Goal: Task Accomplishment & Management: Manage account settings

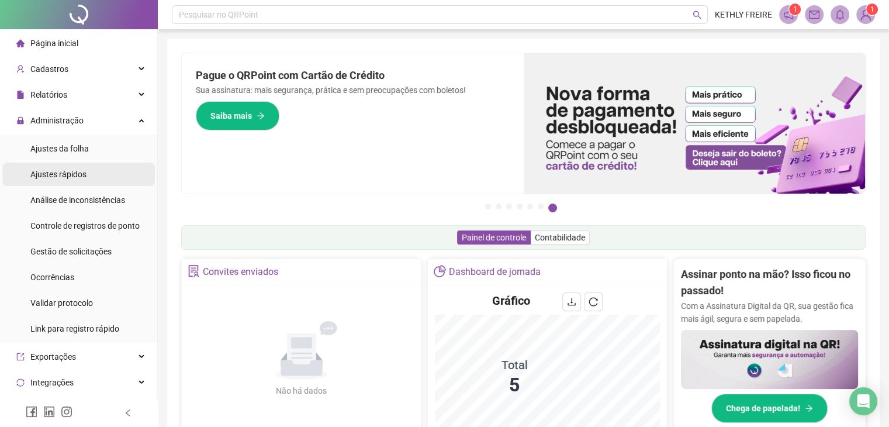
click at [103, 168] on li "Ajustes rápidos" at bounding box center [78, 173] width 152 height 23
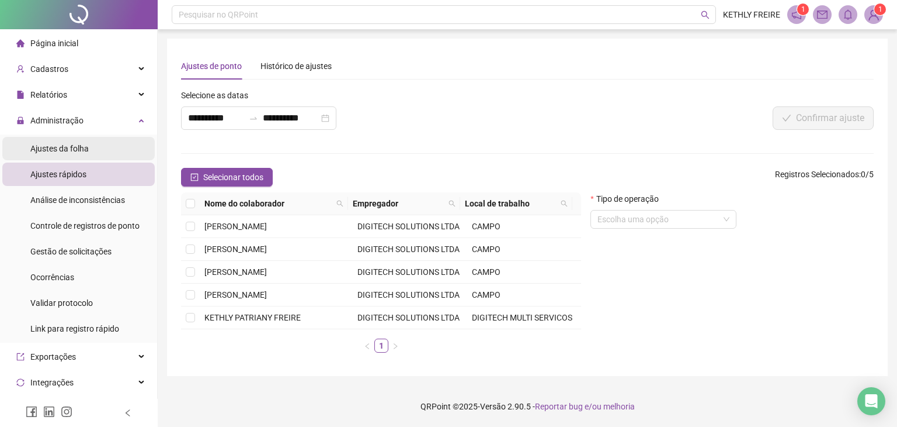
click at [103, 150] on li "Ajustes da folha" at bounding box center [78, 148] width 152 height 23
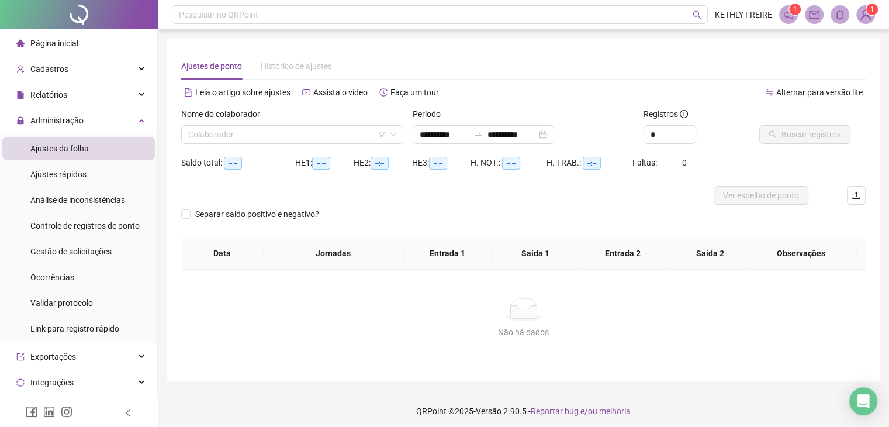
click at [105, 150] on li "Ajustes da folha" at bounding box center [78, 148] width 152 height 23
click at [260, 143] on input "search" at bounding box center [286, 135] width 197 height 18
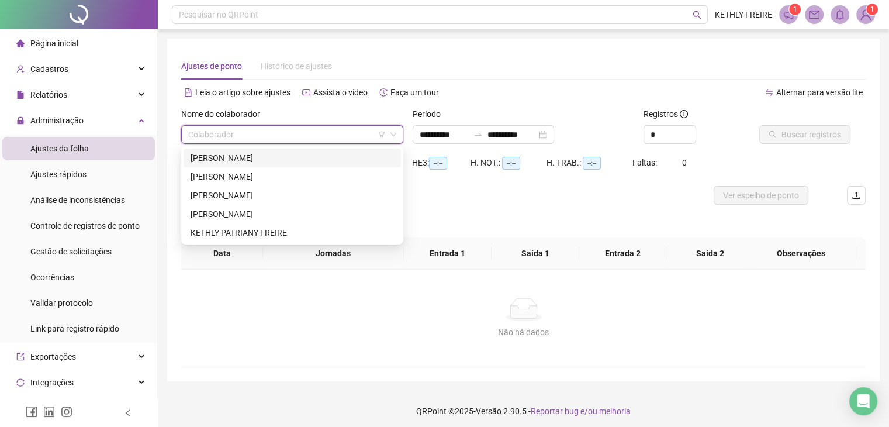
click at [250, 161] on div "[PERSON_NAME]" at bounding box center [291, 157] width 203 height 13
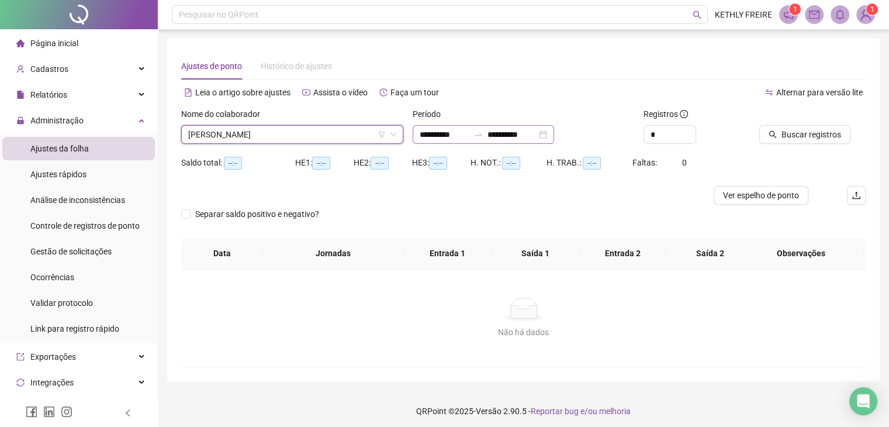
click at [554, 138] on div "**********" at bounding box center [482, 134] width 141 height 19
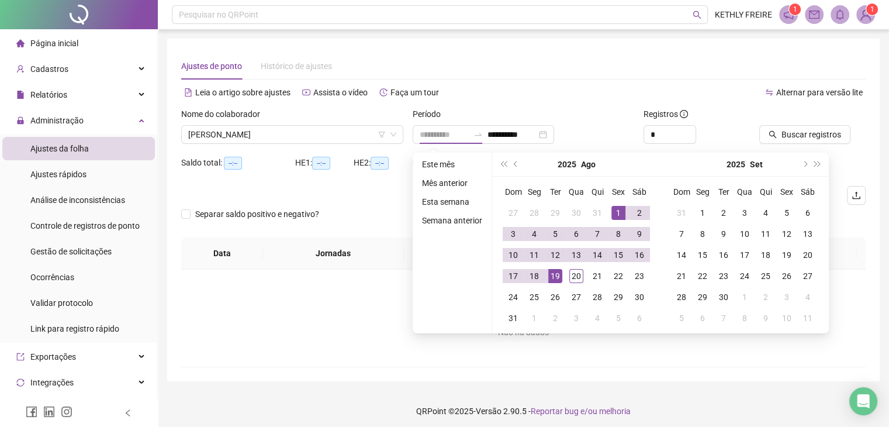
click at [609, 209] on td "1" at bounding box center [618, 212] width 21 height 21
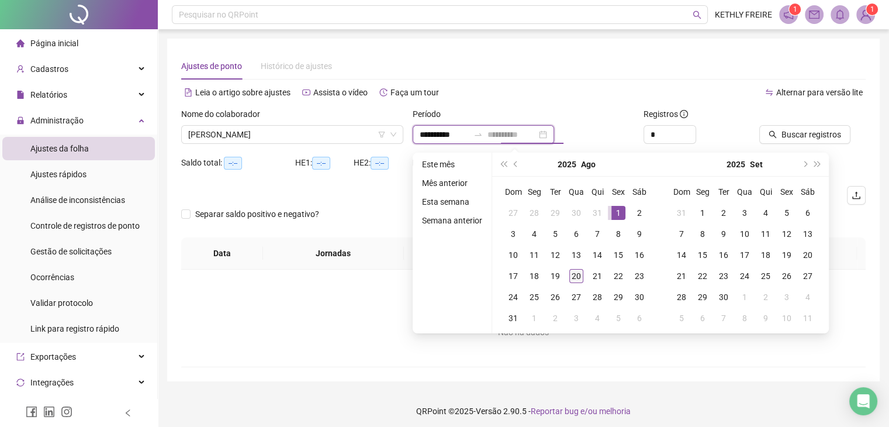
type input "**********"
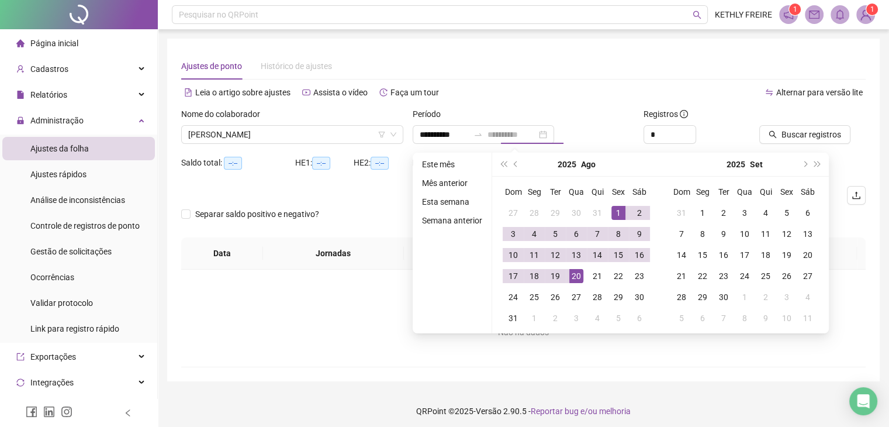
click at [578, 271] on div "20" at bounding box center [576, 276] width 14 height 14
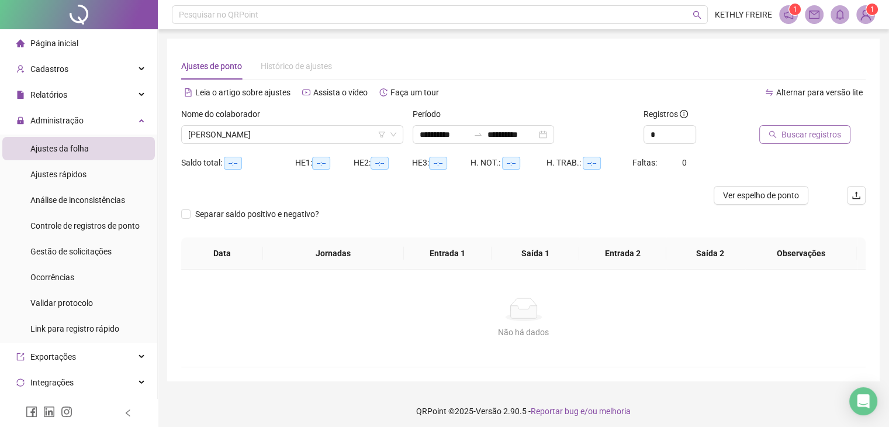
click at [791, 127] on button "Buscar registros" at bounding box center [804, 134] width 91 height 19
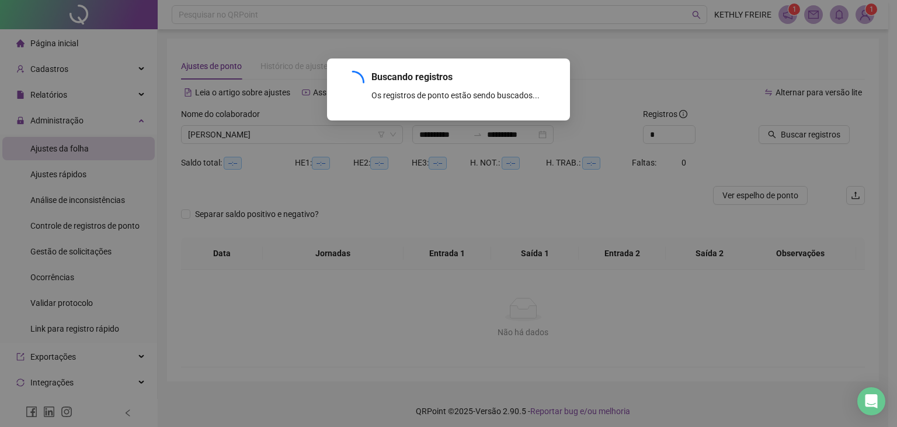
click at [774, 136] on div "Buscando registros Os registros de ponto estão sendo buscados... OK" at bounding box center [448, 213] width 897 height 427
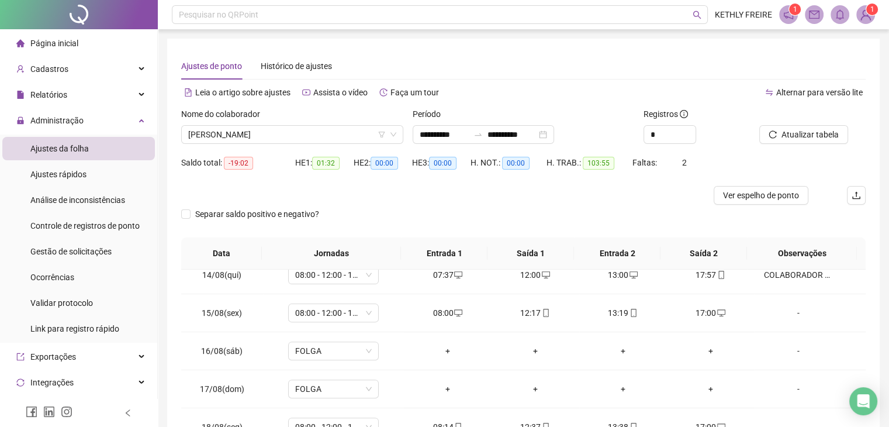
click at [542, 64] on div "Ajustes de ponto Histórico de ajustes" at bounding box center [523, 66] width 684 height 27
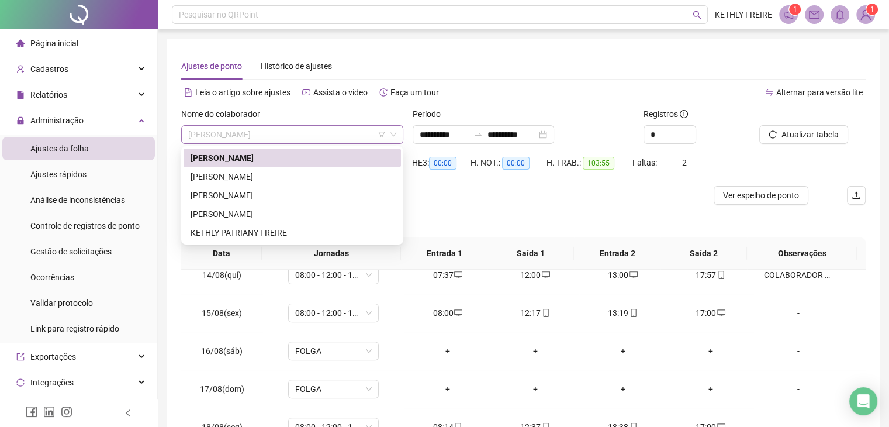
click at [298, 142] on span "[PERSON_NAME]" at bounding box center [292, 135] width 208 height 18
click at [294, 137] on span "[PERSON_NAME]" at bounding box center [292, 135] width 208 height 18
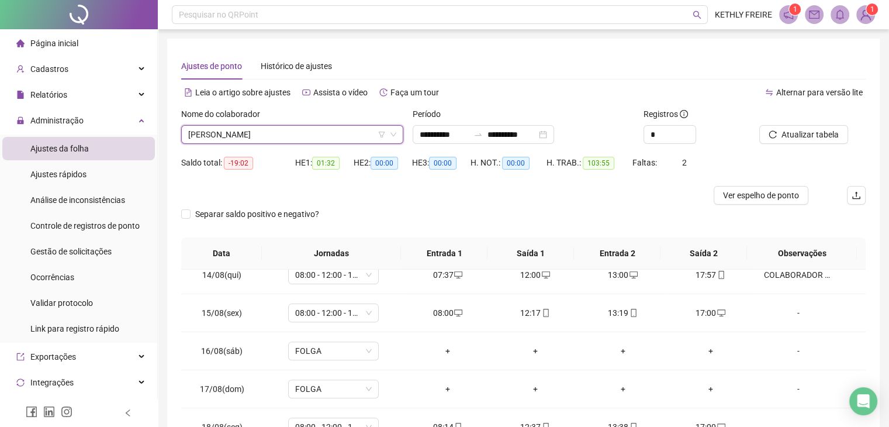
drag, startPoint x: 288, startPoint y: 127, endPoint x: 287, endPoint y: 133, distance: 6.0
click at [288, 127] on span "[PERSON_NAME]" at bounding box center [292, 135] width 208 height 18
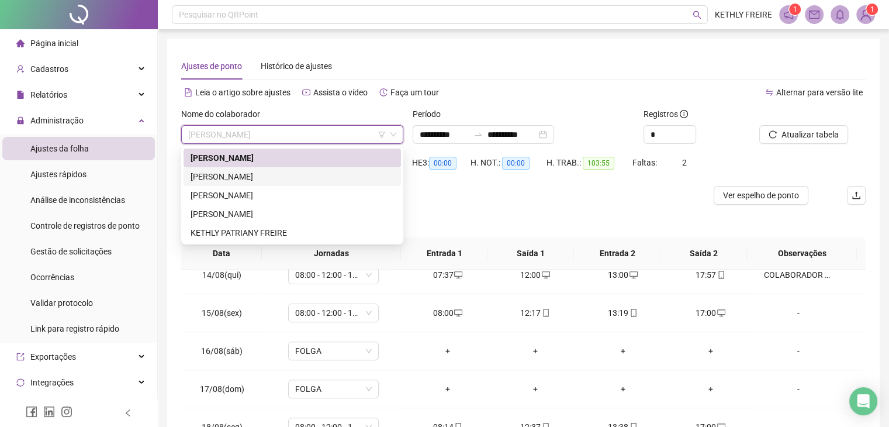
click at [290, 184] on div "[PERSON_NAME]" at bounding box center [291, 176] width 217 height 19
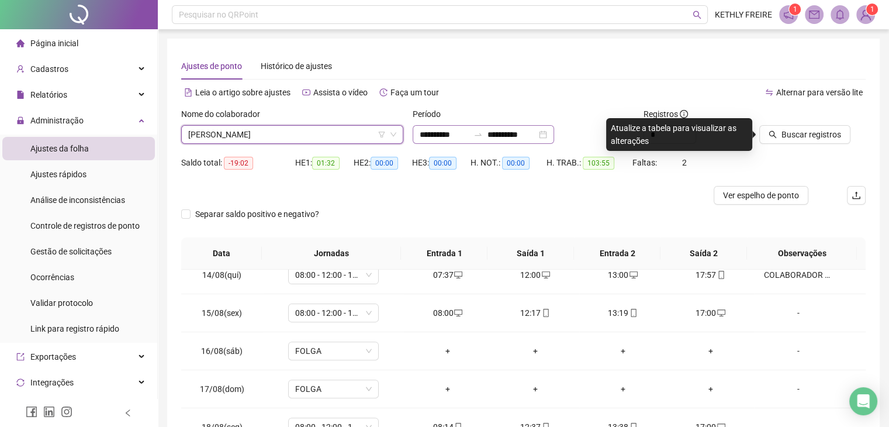
click at [554, 130] on div "**********" at bounding box center [482, 134] width 141 height 19
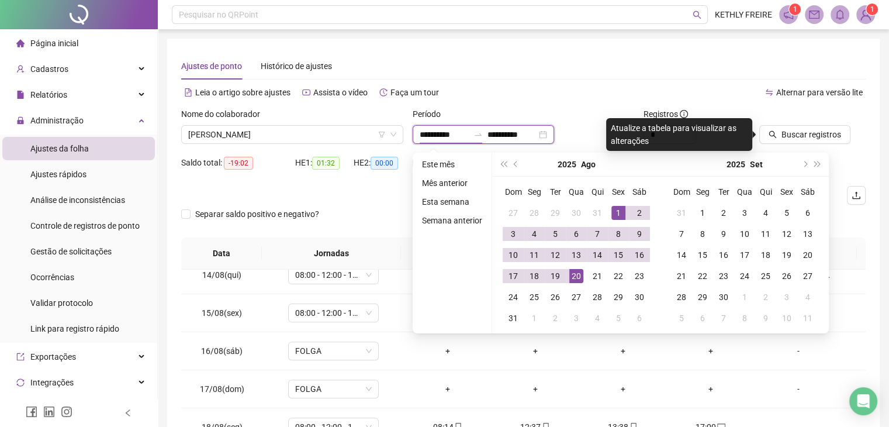
type input "**********"
click at [612, 206] on div "1" at bounding box center [618, 213] width 14 height 14
type input "**********"
click at [571, 285] on td "20" at bounding box center [576, 275] width 21 height 21
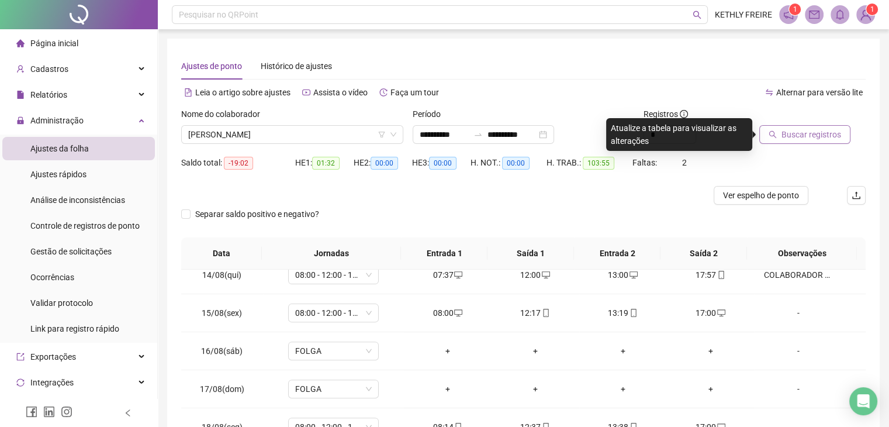
click at [799, 141] on button "Buscar registros" at bounding box center [804, 134] width 91 height 19
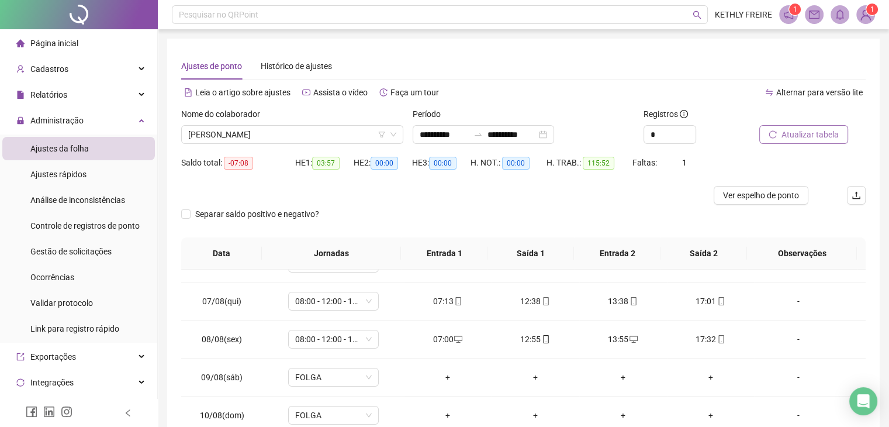
click at [804, 143] on div "Atualizar tabela" at bounding box center [812, 131] width 116 height 46
click at [792, 141] on button "Atualizar tabela" at bounding box center [803, 134] width 89 height 19
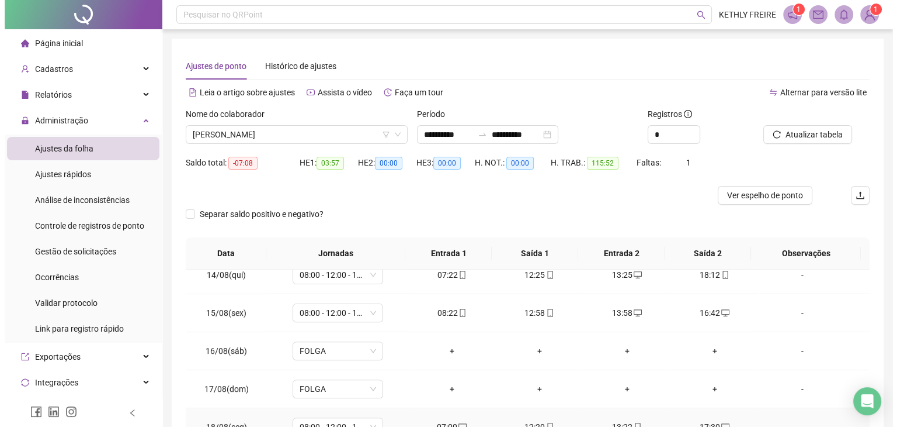
scroll to position [157, 0]
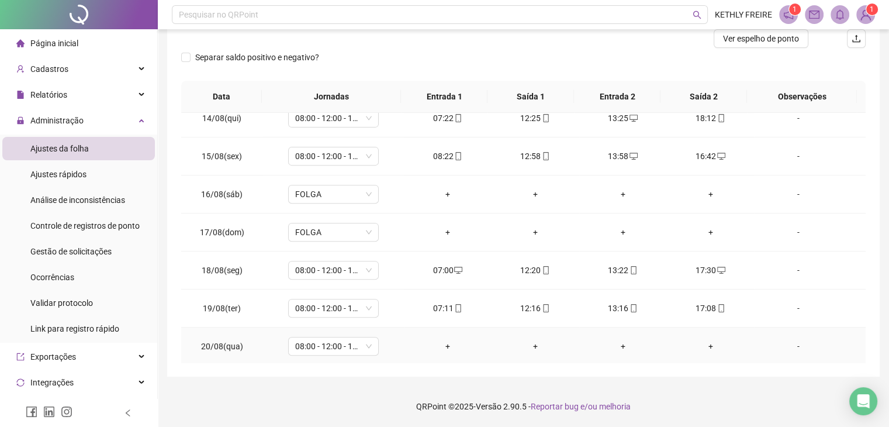
click at [444, 345] on div "+" at bounding box center [447, 345] width 69 height 13
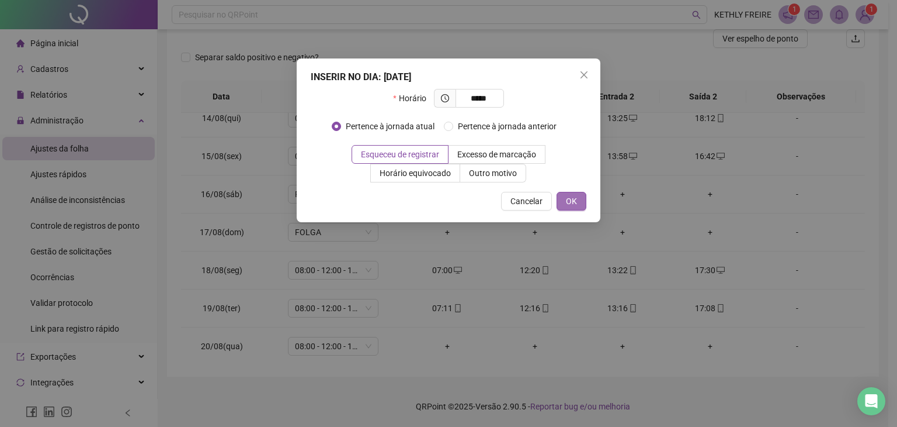
type input "*****"
click at [572, 207] on button "OK" at bounding box center [572, 201] width 30 height 19
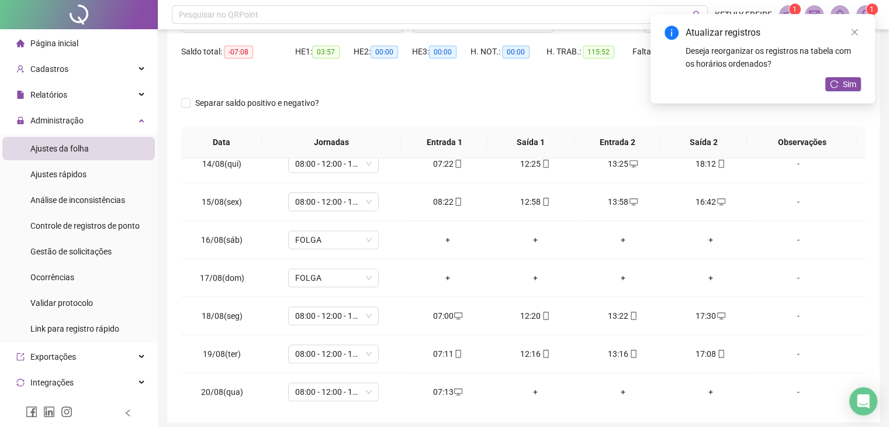
scroll to position [0, 0]
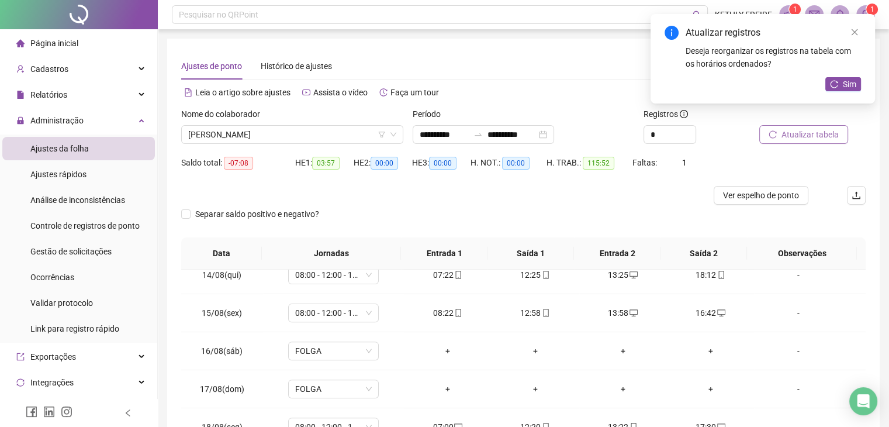
click at [822, 133] on span "Atualizar tabela" at bounding box center [809, 134] width 57 height 13
